Goal: Information Seeking & Learning: Learn about a topic

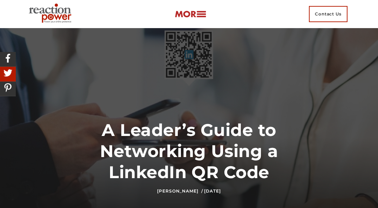
scroll to position [484, 0]
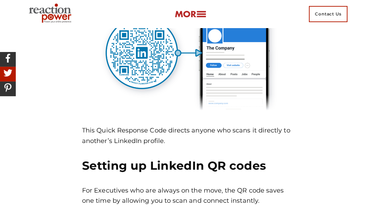
click at [153, 64] on img at bounding box center [189, 53] width 214 height 120
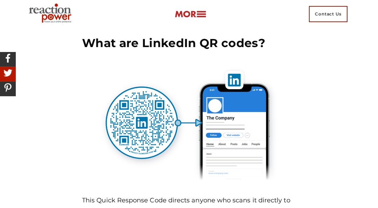
scroll to position [427, 0]
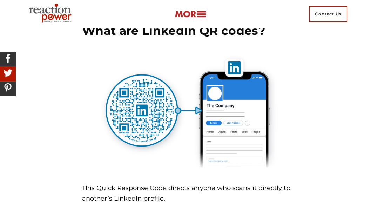
click at [142, 91] on img at bounding box center [189, 110] width 214 height 120
click at [142, 90] on img at bounding box center [189, 110] width 214 height 120
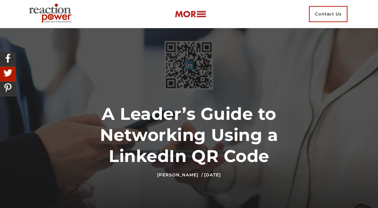
scroll to position [0, 0]
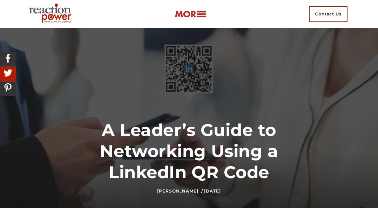
click at [85, 10] on div "Contact Us" at bounding box center [189, 14] width 326 height 28
click at [11, 72] on img at bounding box center [10, 73] width 12 height 12
